Goal: Task Accomplishment & Management: Manage account settings

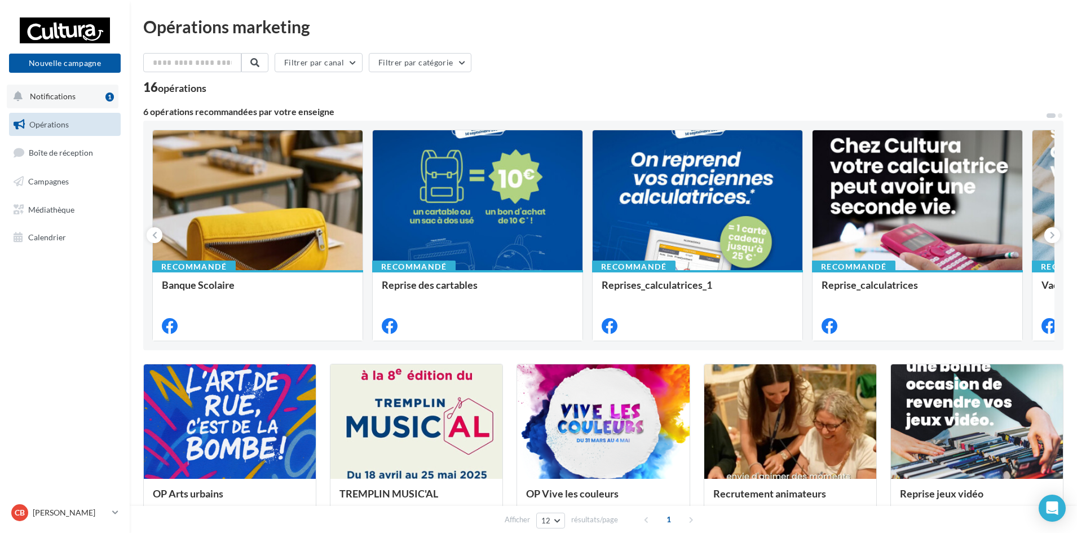
click at [75, 94] on button "Notifications 1" at bounding box center [63, 97] width 112 height 24
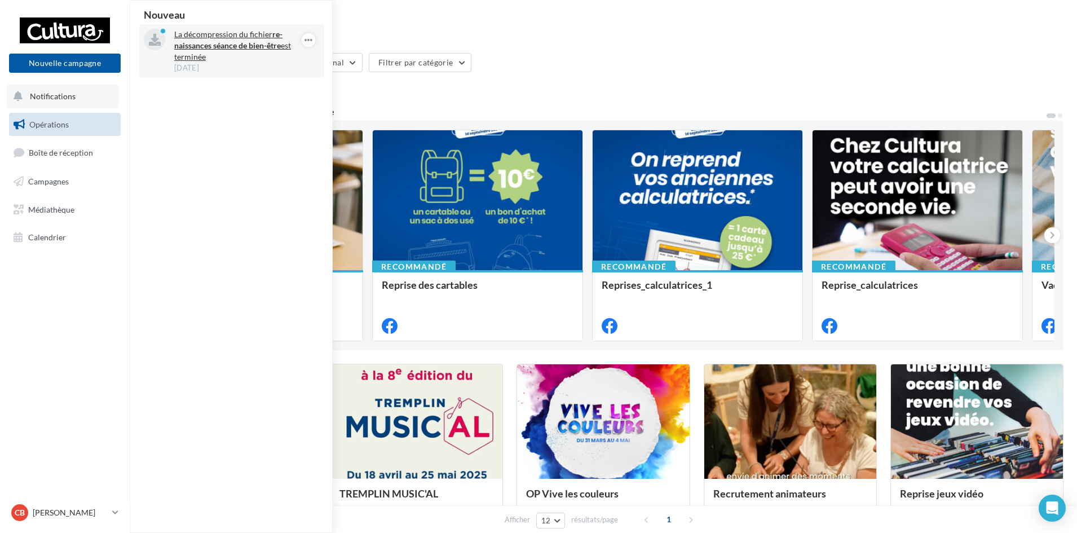
click at [225, 59] on p "La décompression du fichier re-naissances séance de bien-être est terminée" at bounding box center [239, 46] width 131 height 34
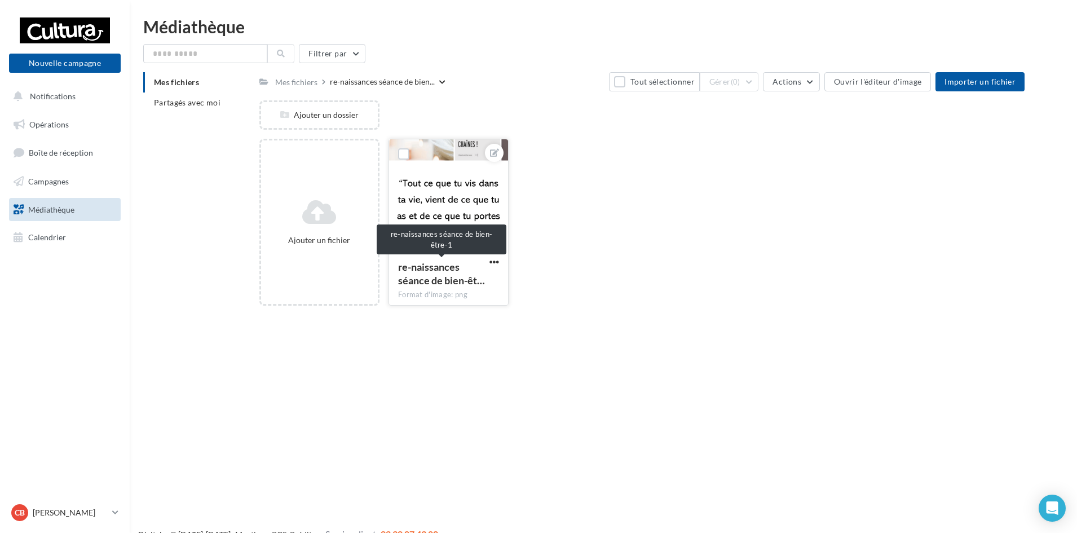
click at [427, 279] on span "re-naissances séance de bien-êt…" at bounding box center [441, 273] width 87 height 26
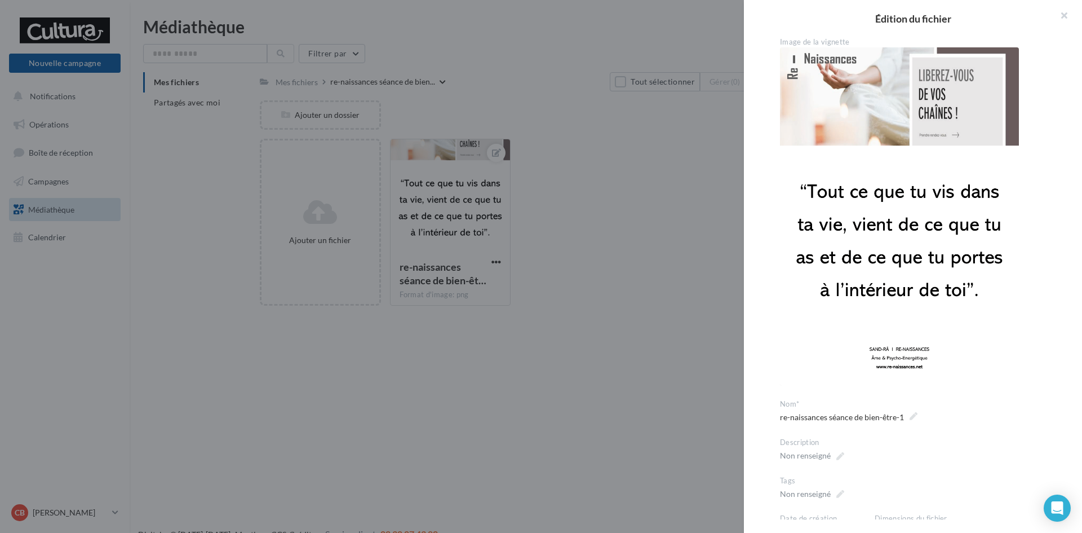
click at [642, 267] on div at bounding box center [541, 266] width 1082 height 533
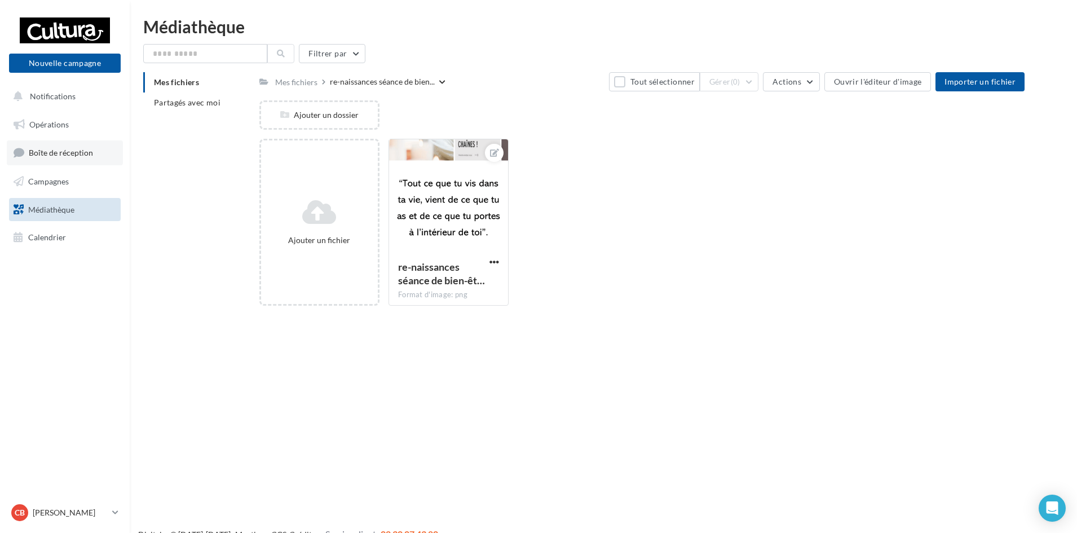
drag, startPoint x: 61, startPoint y: 150, endPoint x: 96, endPoint y: 152, distance: 35.6
click at [61, 150] on span "Boîte de réception" at bounding box center [61, 153] width 64 height 10
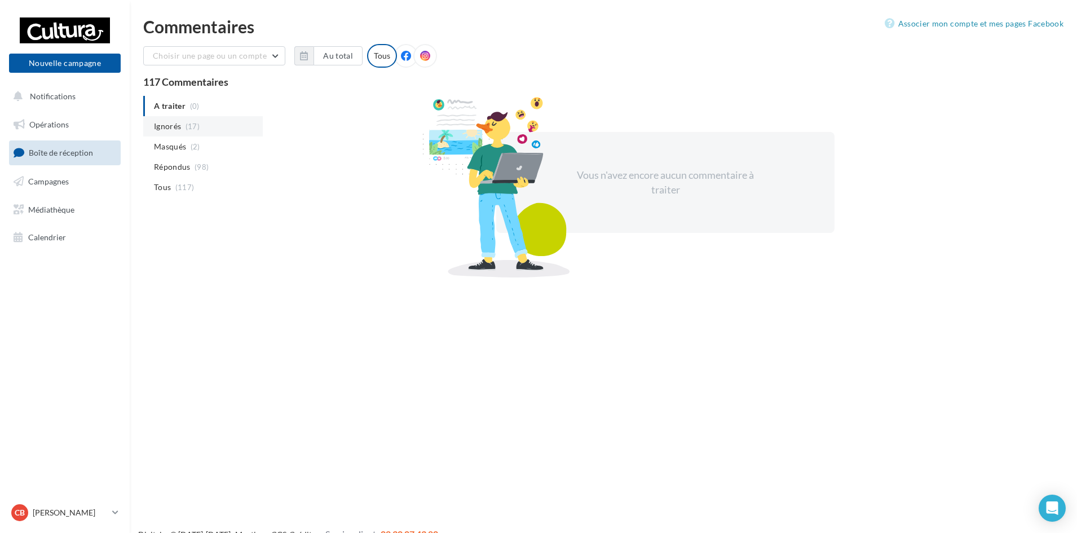
click at [171, 123] on span "Ignorés" at bounding box center [167, 126] width 27 height 11
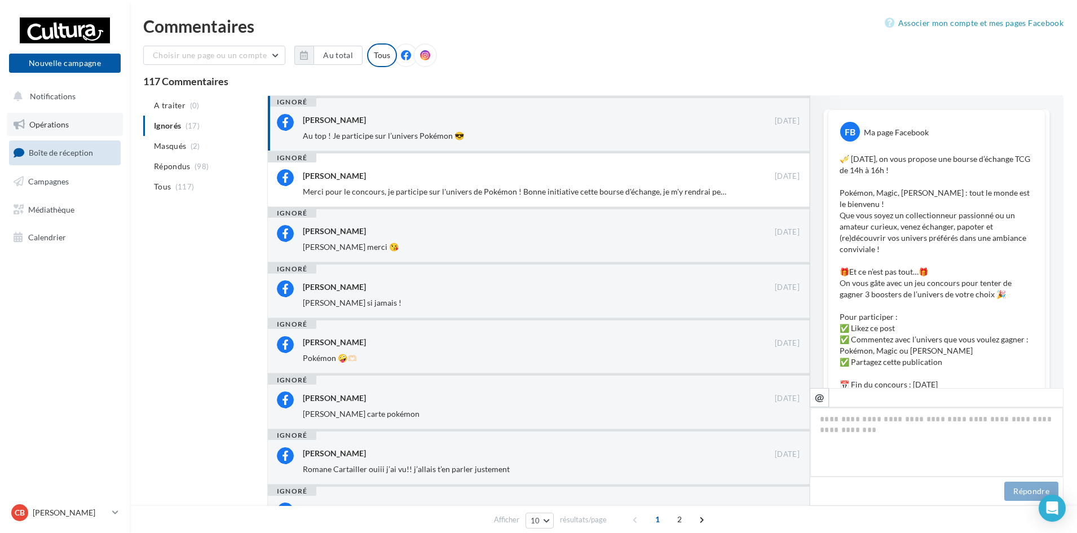
scroll to position [652, 0]
